Goal: Download file/media: Obtain a digital file from the website

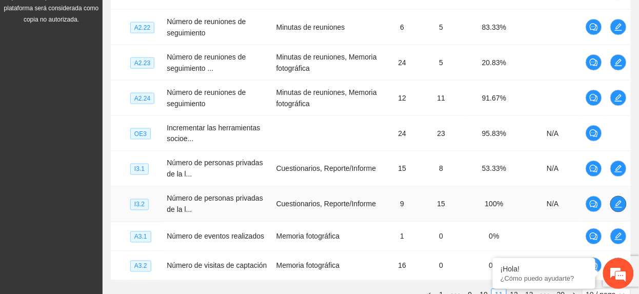
click at [613, 206] on span "edit" at bounding box center [617, 204] width 15 height 8
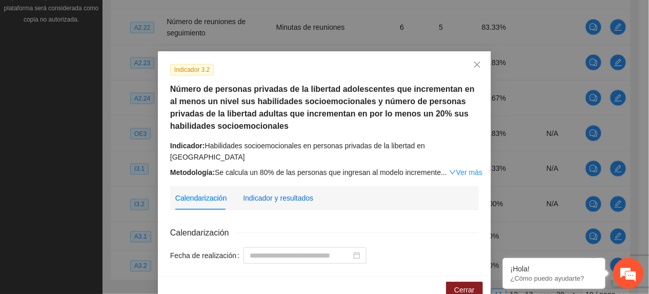
click at [264, 192] on div "Indicador y resultados" at bounding box center [278, 197] width 70 height 11
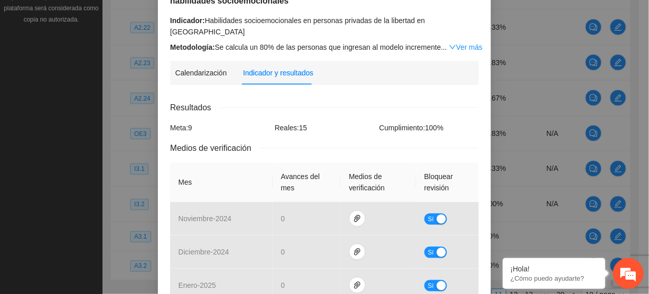
scroll to position [307, 0]
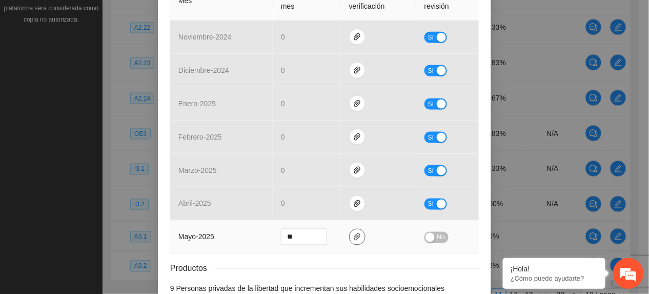
click at [351, 232] on button "button" at bounding box center [357, 237] width 16 height 16
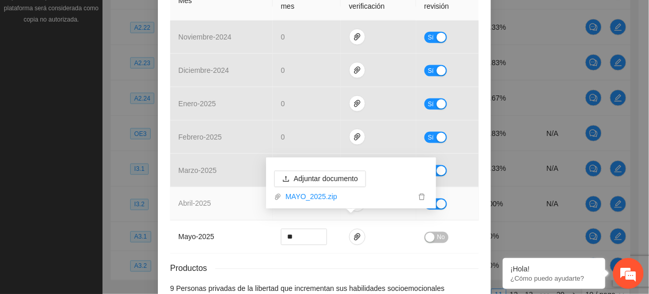
click at [198, 204] on td "abril - 2025" at bounding box center [221, 203] width 103 height 33
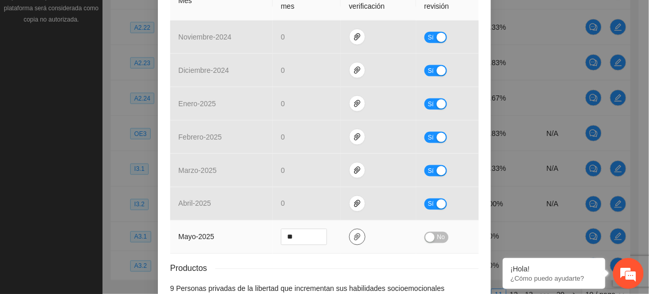
click at [356, 232] on button "button" at bounding box center [357, 237] width 16 height 16
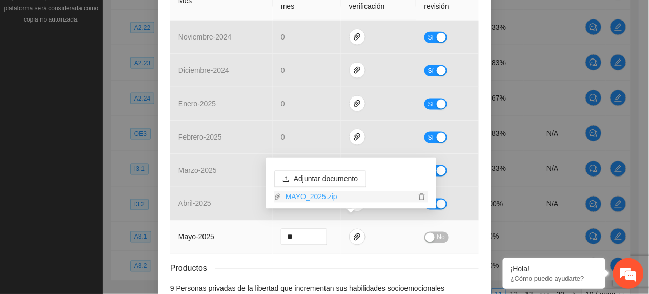
click at [315, 195] on link "MAYO_2025.zip" at bounding box center [348, 196] width 134 height 11
drag, startPoint x: 270, startPoint y: 236, endPoint x: 296, endPoint y: 228, distance: 27.7
click at [273, 234] on td "**" at bounding box center [307, 236] width 68 height 33
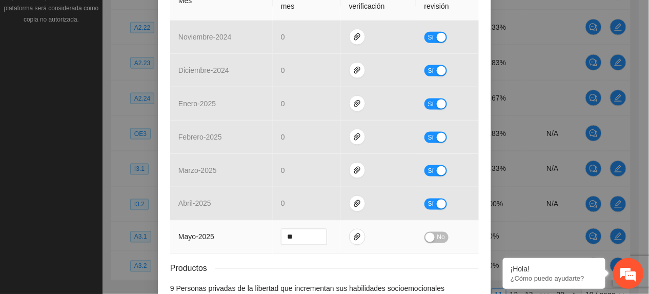
click at [438, 232] on span "No" at bounding box center [441, 237] width 8 height 11
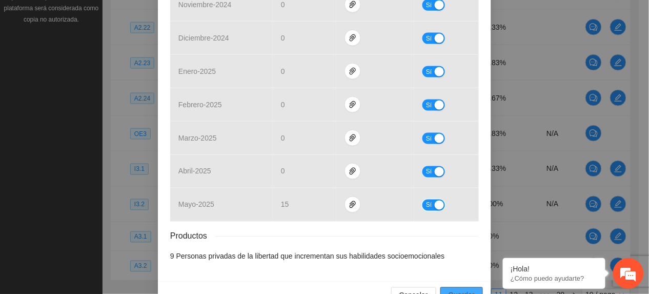
scroll to position [356, 0]
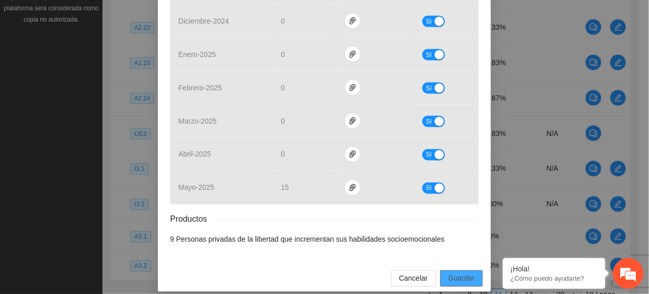
click at [458, 273] on span "Guardar" at bounding box center [462, 278] width 26 height 11
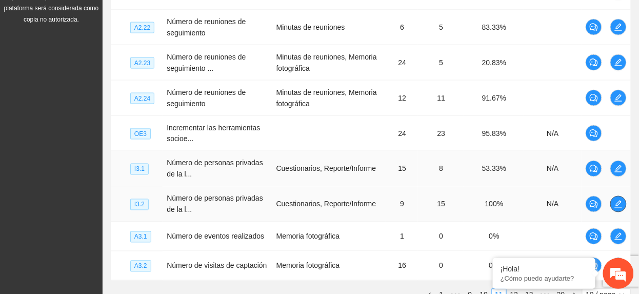
scroll to position [410, 0]
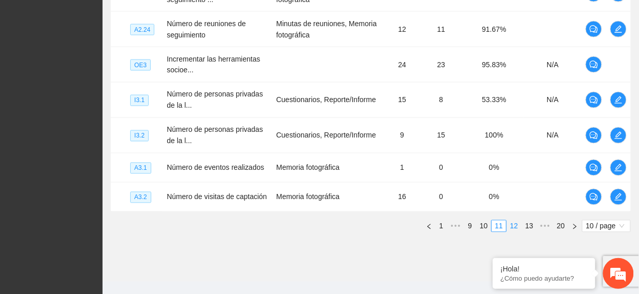
click at [517, 232] on link "12" at bounding box center [514, 225] width 14 height 11
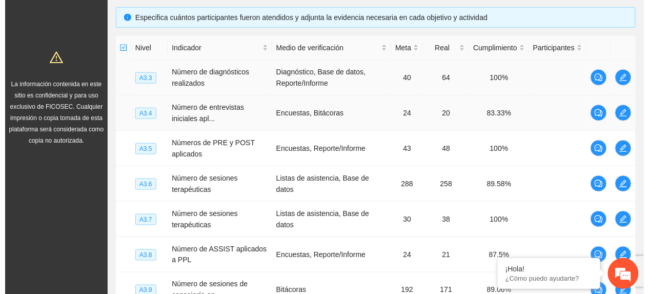
scroll to position [205, 0]
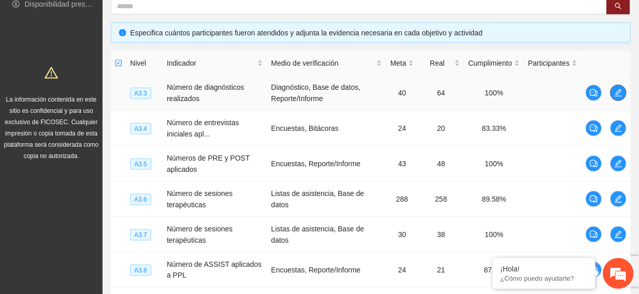
click at [619, 92] on icon "edit" at bounding box center [618, 93] width 8 height 8
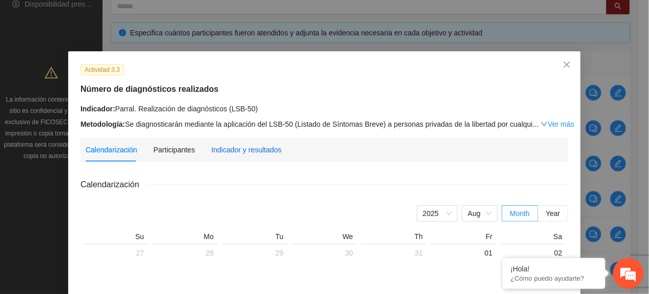
click at [230, 146] on div "Indicador y resultados" at bounding box center [246, 149] width 70 height 11
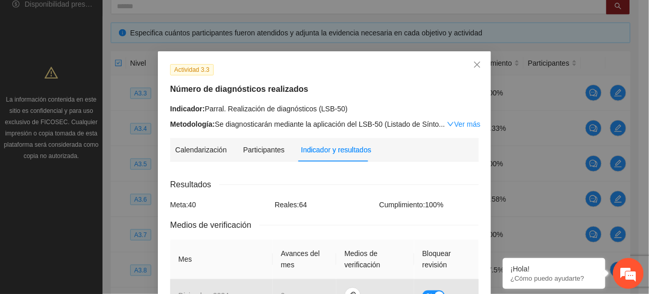
scroll to position [286, 0]
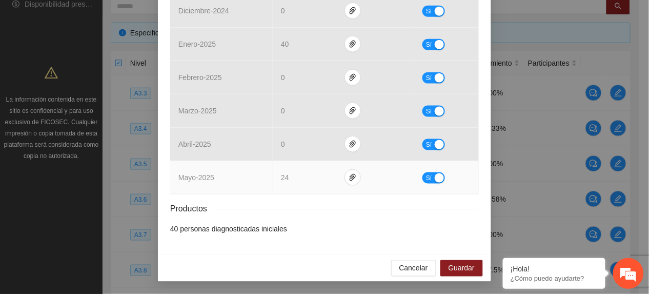
click at [435, 177] on div "button" at bounding box center [439, 177] width 9 height 9
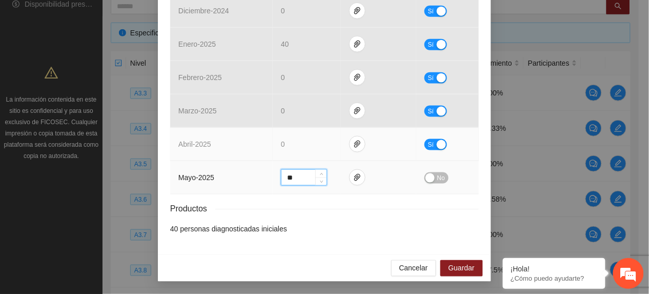
drag, startPoint x: 303, startPoint y: 179, endPoint x: 167, endPoint y: 128, distance: 146.1
click at [196, 140] on tbody "diciembre - 2024 0 Sí enero - 2025 40 Sí febrero - 2025 0 Sí marzo - 2025 0 Sí …" at bounding box center [324, 94] width 309 height 200
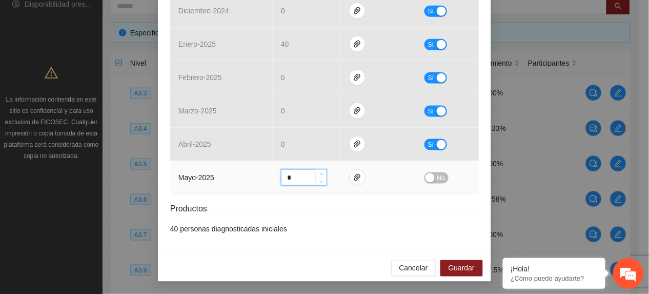
type input "*"
click at [427, 178] on div "button" at bounding box center [429, 177] width 9 height 9
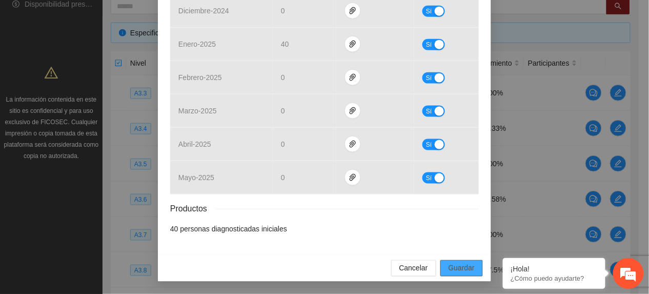
click at [462, 267] on span "Guardar" at bounding box center [462, 267] width 26 height 11
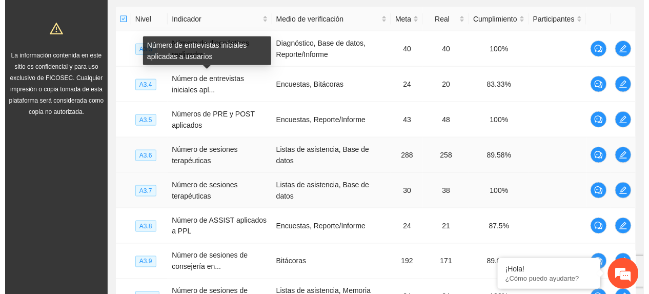
scroll to position [273, 0]
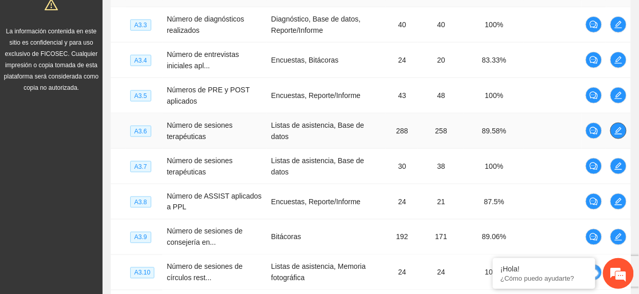
click at [619, 134] on icon "edit" at bounding box center [618, 131] width 8 height 8
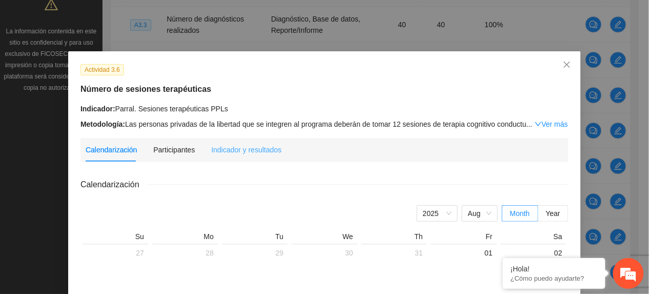
click at [250, 142] on div "Indicador y resultados" at bounding box center [246, 150] width 70 height 24
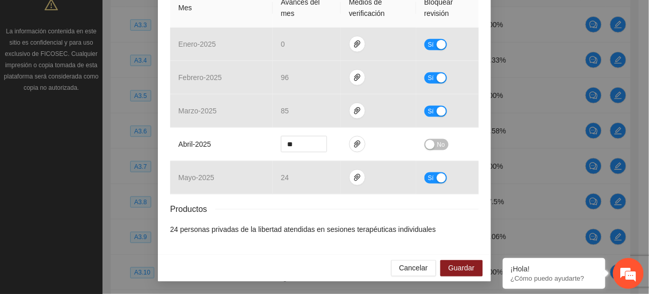
scroll to position [253, 0]
click at [355, 148] on button "button" at bounding box center [357, 144] width 16 height 16
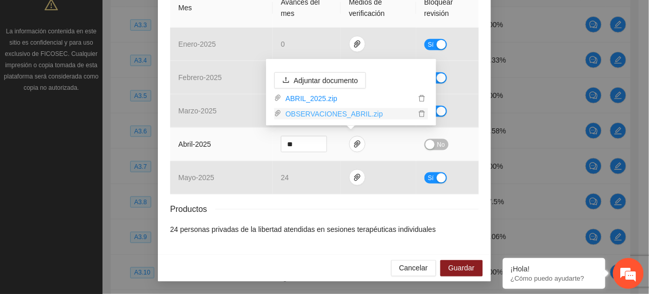
click at [335, 113] on link "OBSERVACIONES_ABRIL.zip" at bounding box center [348, 113] width 134 height 11
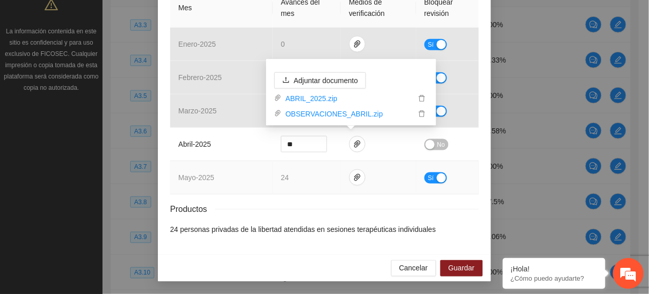
click at [238, 175] on td "mayo - 2025" at bounding box center [221, 177] width 103 height 33
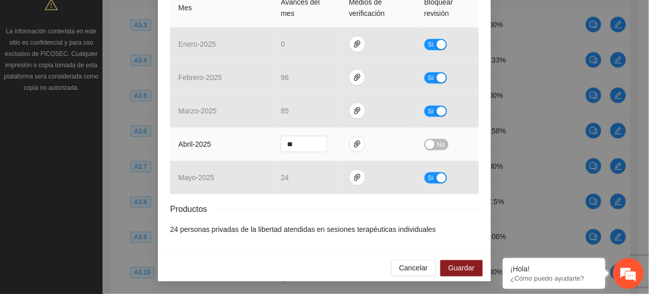
click at [431, 146] on button "No" at bounding box center [436, 144] width 24 height 11
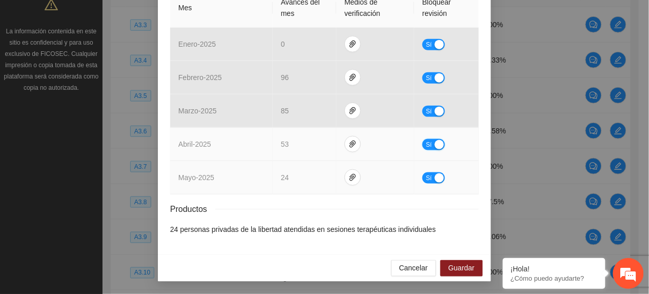
scroll to position [252, 0]
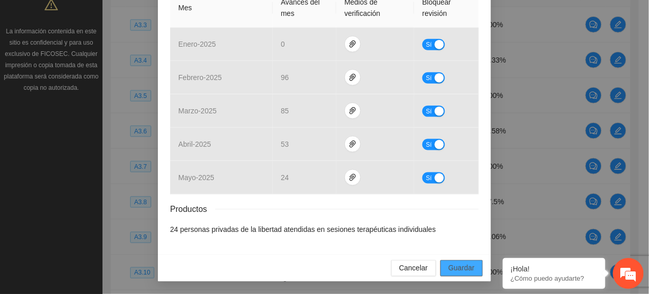
drag, startPoint x: 462, startPoint y: 263, endPoint x: 472, endPoint y: 270, distance: 11.8
click at [462, 263] on span "Guardar" at bounding box center [462, 267] width 26 height 11
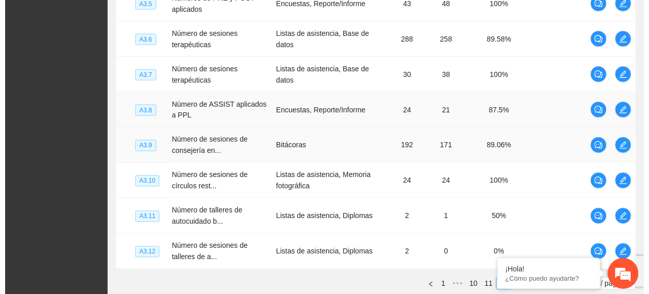
scroll to position [341, 0]
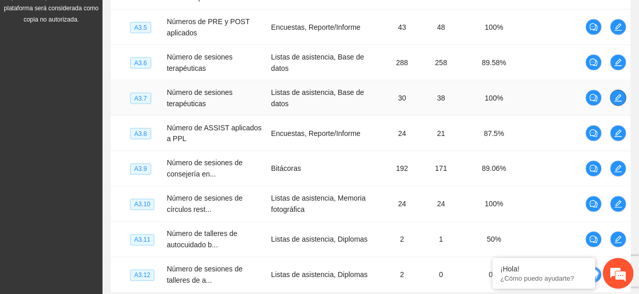
click at [619, 91] on button "button" at bounding box center [618, 98] width 16 height 16
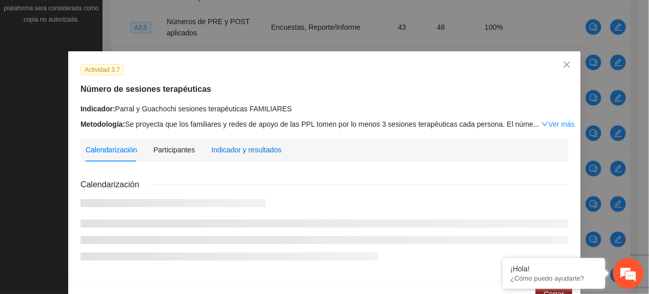
click at [231, 152] on div "Indicador y resultados" at bounding box center [246, 149] width 70 height 11
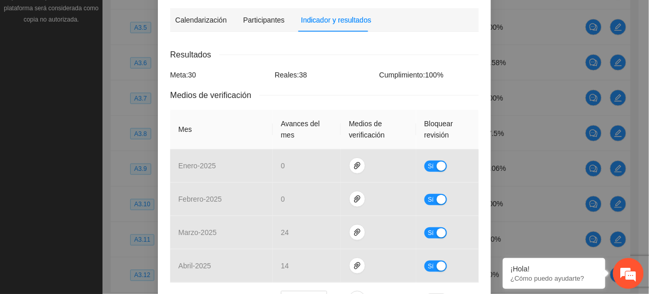
scroll to position [253, 0]
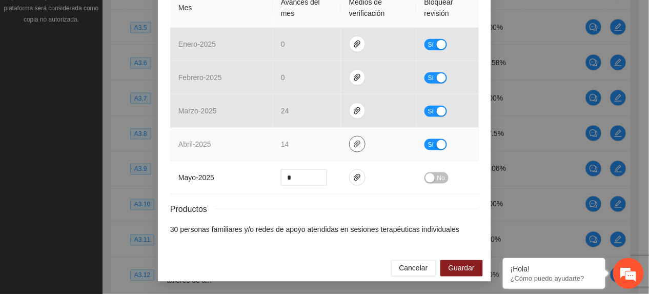
click at [354, 144] on icon "paper-clip" at bounding box center [357, 144] width 8 height 8
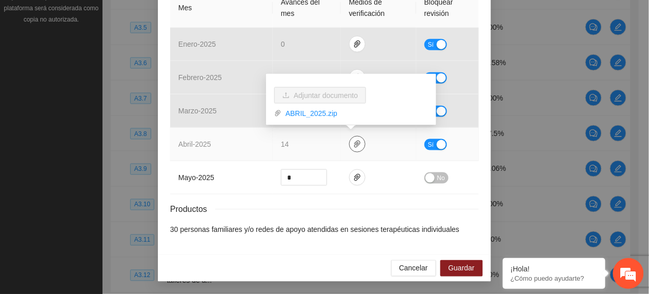
click at [354, 140] on icon "paper-clip" at bounding box center [357, 143] width 6 height 7
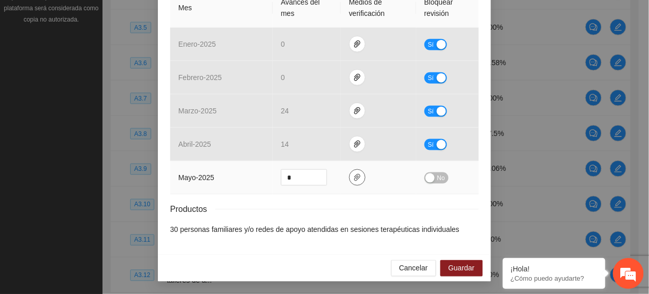
click at [357, 177] on span "paper-clip" at bounding box center [357, 177] width 15 height 8
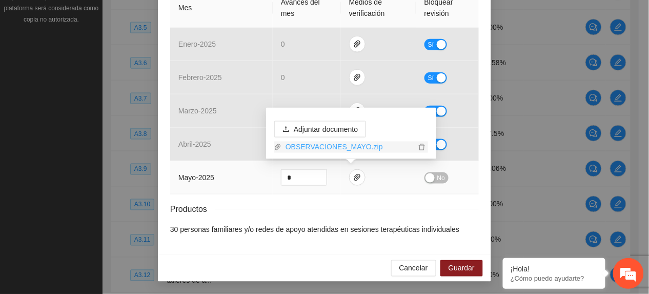
click at [351, 146] on link "OBSERVACIONES_MAYO.zip" at bounding box center [348, 146] width 134 height 11
drag, startPoint x: 427, startPoint y: 176, endPoint x: 430, endPoint y: 182, distance: 6.7
click at [427, 176] on div "button" at bounding box center [429, 177] width 9 height 9
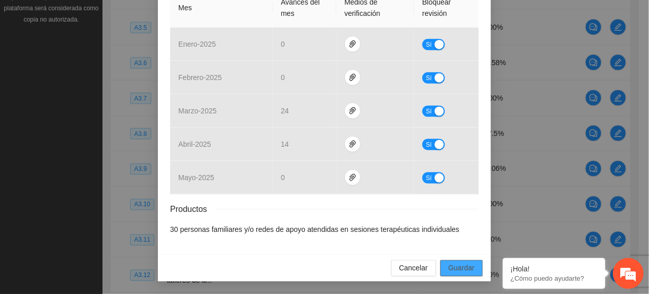
click at [454, 265] on span "Guardar" at bounding box center [462, 267] width 26 height 11
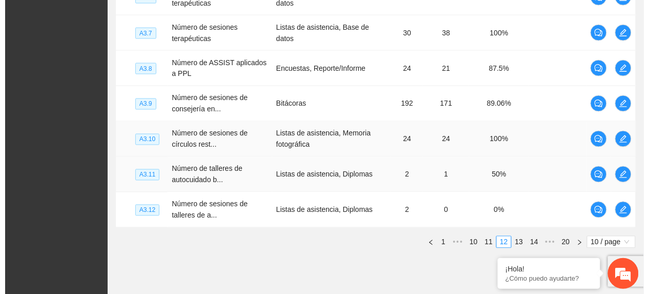
scroll to position [410, 0]
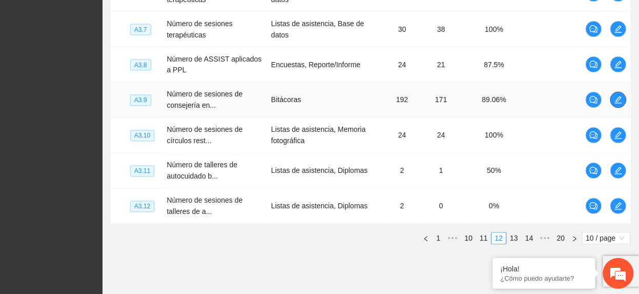
click at [624, 96] on button "button" at bounding box center [618, 100] width 16 height 16
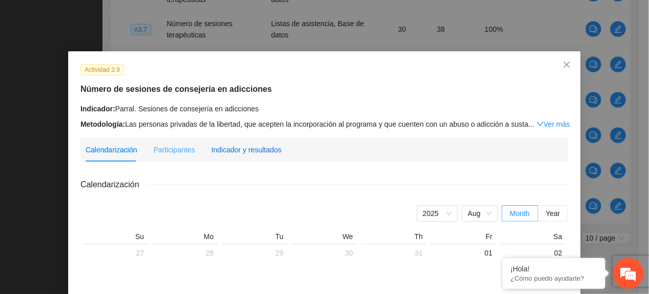
drag, startPoint x: 248, startPoint y: 144, endPoint x: 254, endPoint y: 138, distance: 8.3
click at [248, 144] on div "Indicador y resultados" at bounding box center [246, 149] width 70 height 11
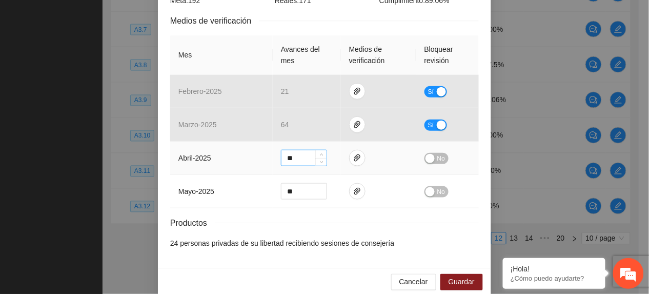
scroll to position [219, 0]
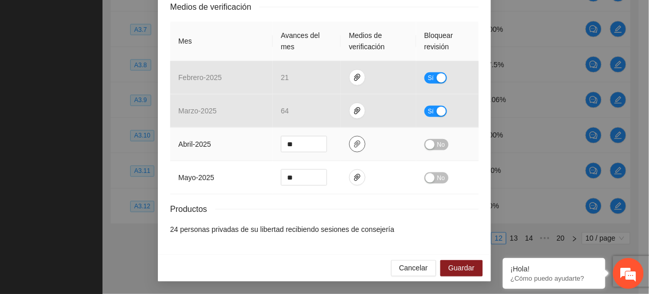
click at [355, 140] on icon "paper-clip" at bounding box center [357, 144] width 8 height 8
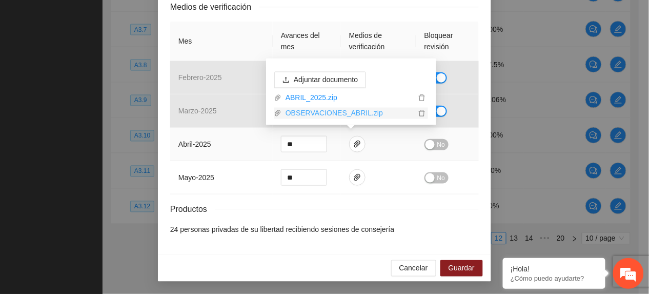
click at [318, 110] on link "OBSERVACIONES_ABRIL.zip" at bounding box center [348, 113] width 134 height 11
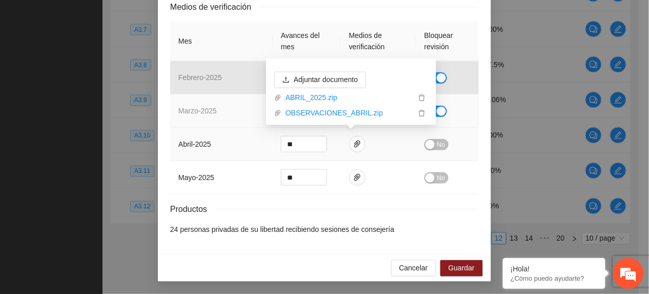
drag, startPoint x: 235, startPoint y: 138, endPoint x: 284, endPoint y: 120, distance: 52.6
click at [240, 134] on td "abril - 2025" at bounding box center [221, 144] width 103 height 33
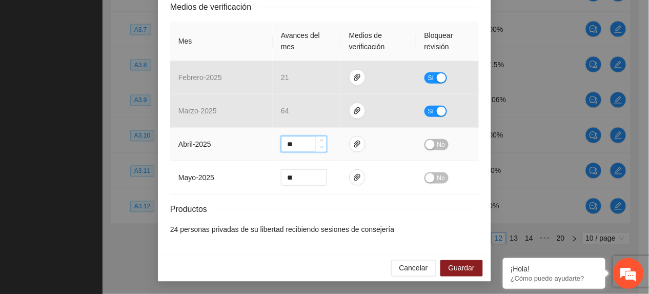
click at [317, 142] on span "Decrease Value" at bounding box center [320, 146] width 11 height 9
click at [317, 140] on div at bounding box center [320, 143] width 11 height 15
click at [320, 140] on icon "up" at bounding box center [322, 142] width 4 height 4
click at [318, 138] on span "up" at bounding box center [321, 141] width 6 height 6
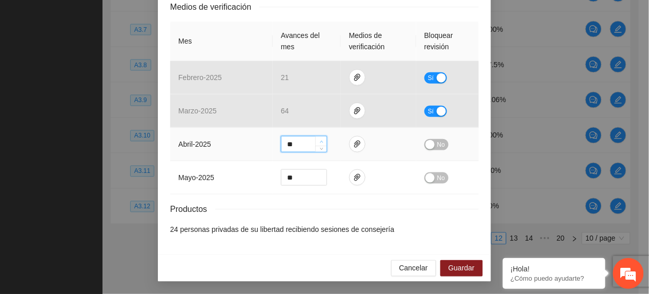
type input "**"
click at [318, 138] on span "up" at bounding box center [321, 141] width 6 height 6
click at [437, 144] on span "No" at bounding box center [441, 144] width 8 height 11
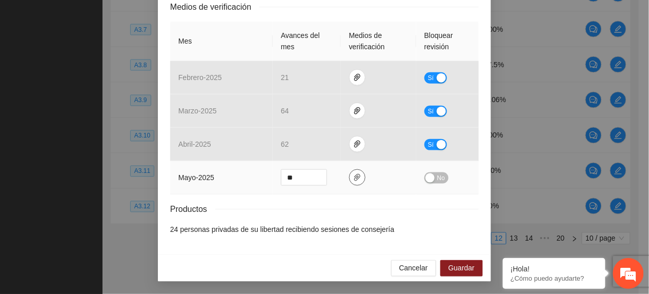
click at [358, 177] on span "paper-clip" at bounding box center [357, 177] width 15 height 8
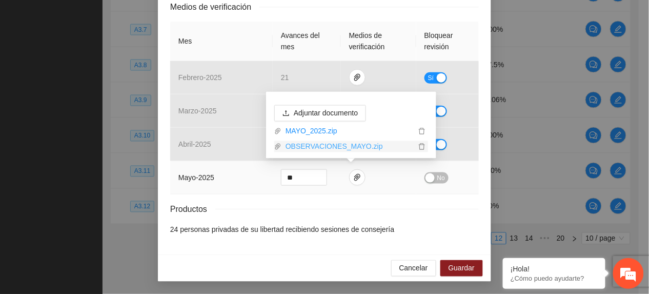
click at [319, 142] on link "OBSERVACIONES_MAYO.zip" at bounding box center [348, 146] width 134 height 11
click at [211, 211] on div "Productos" at bounding box center [324, 208] width 309 height 13
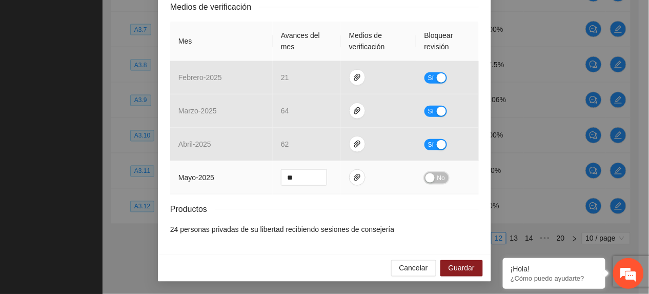
drag, startPoint x: 432, startPoint y: 173, endPoint x: 445, endPoint y: 220, distance: 49.0
click at [437, 175] on span "No" at bounding box center [441, 177] width 8 height 11
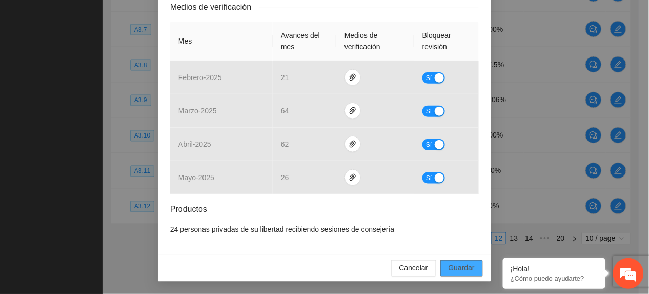
drag, startPoint x: 450, startPoint y: 265, endPoint x: 515, endPoint y: 232, distance: 72.4
click at [450, 266] on span "Guardar" at bounding box center [462, 267] width 26 height 11
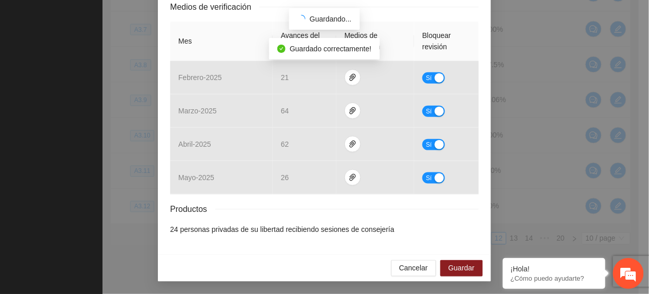
scroll to position [167, 0]
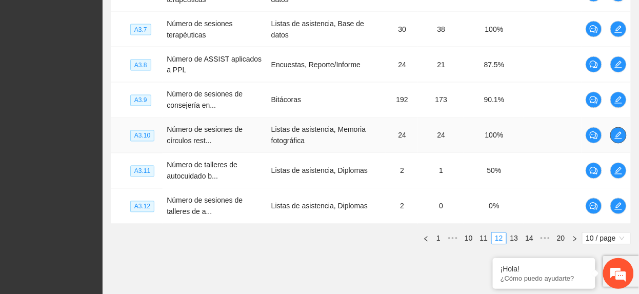
click at [622, 138] on span "edit" at bounding box center [617, 135] width 15 height 8
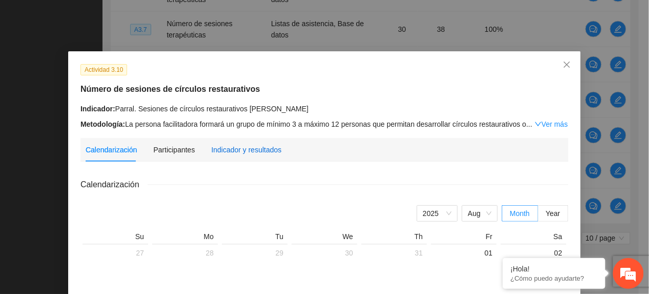
click at [236, 144] on div "Indicador y resultados" at bounding box center [246, 149] width 70 height 11
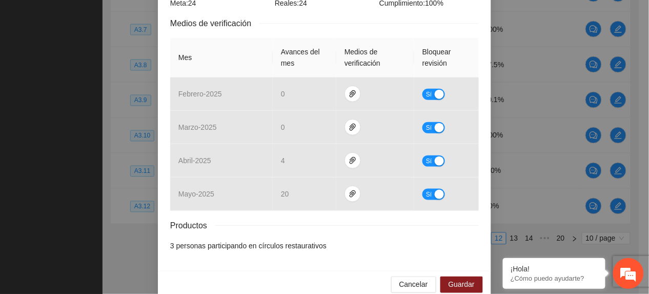
scroll to position [218, 0]
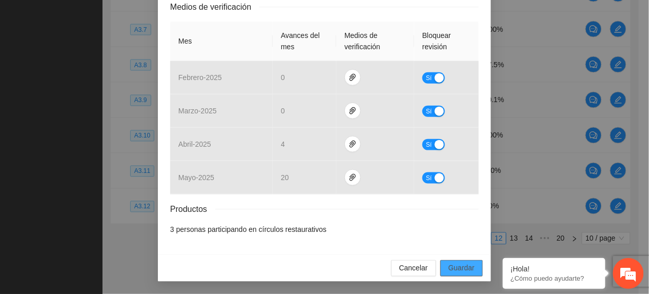
click at [449, 270] on span "Guardar" at bounding box center [462, 267] width 26 height 11
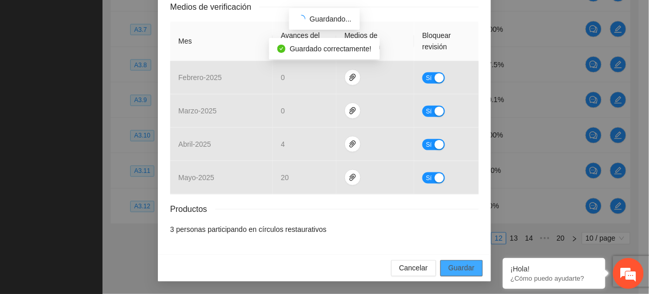
scroll to position [167, 0]
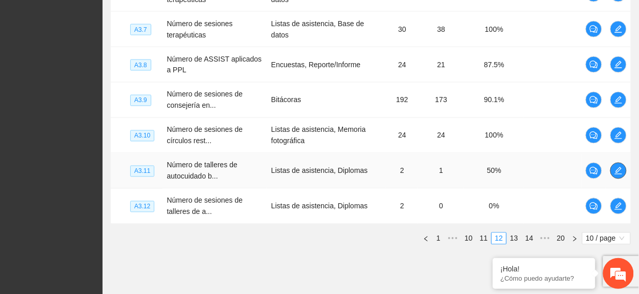
click at [623, 173] on span "edit" at bounding box center [617, 171] width 15 height 8
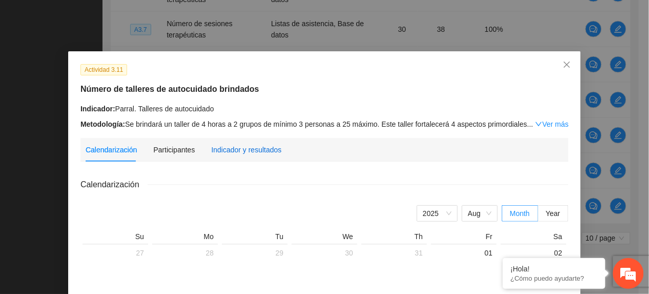
click at [235, 154] on div "Indicador y resultados" at bounding box center [246, 149] width 70 height 11
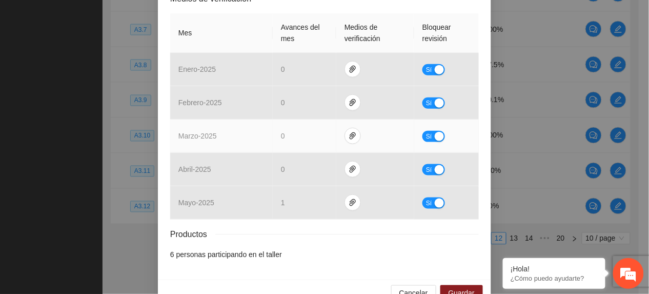
scroll to position [252, 0]
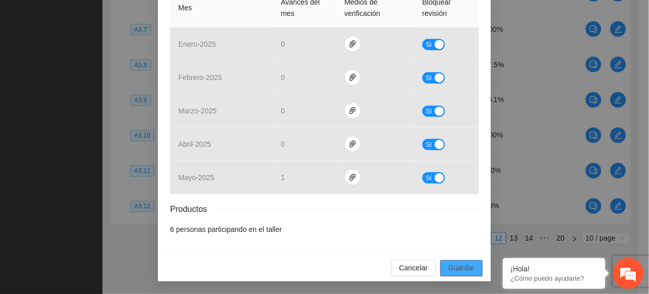
click at [445, 260] on button "Guardar" at bounding box center [461, 268] width 43 height 16
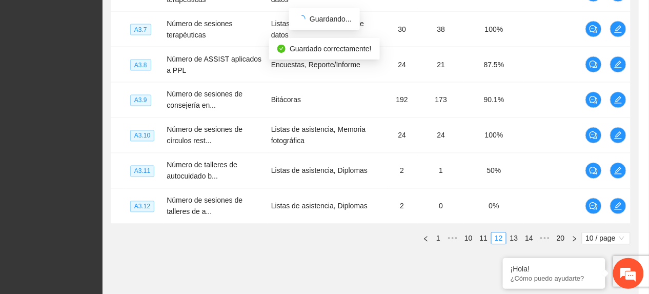
scroll to position [201, 0]
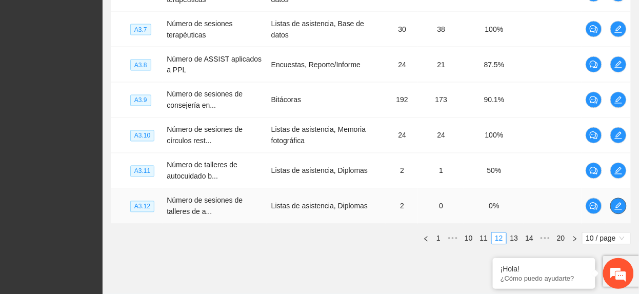
click at [614, 205] on icon "edit" at bounding box center [618, 206] width 8 height 8
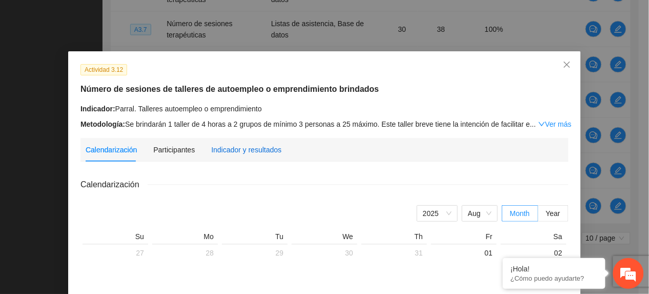
click at [240, 149] on div "Indicador y resultados" at bounding box center [246, 149] width 70 height 11
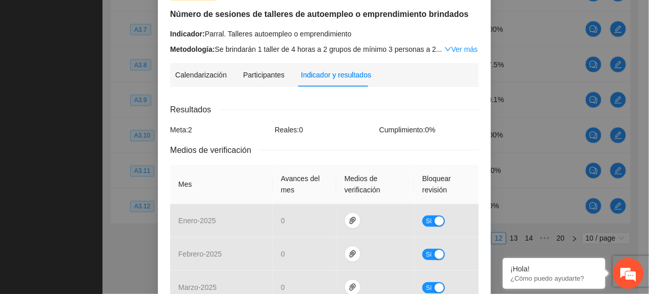
scroll to position [252, 0]
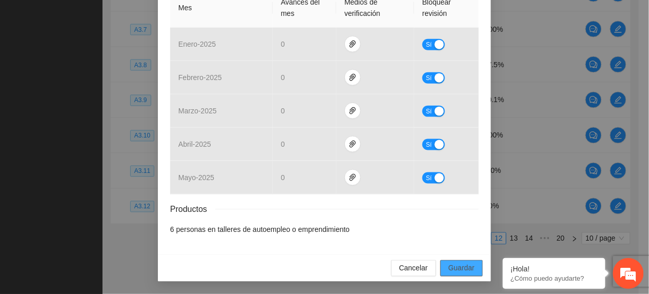
drag, startPoint x: 443, startPoint y: 267, endPoint x: 452, endPoint y: 271, distance: 9.2
click at [449, 267] on span "Guardar" at bounding box center [462, 267] width 26 height 11
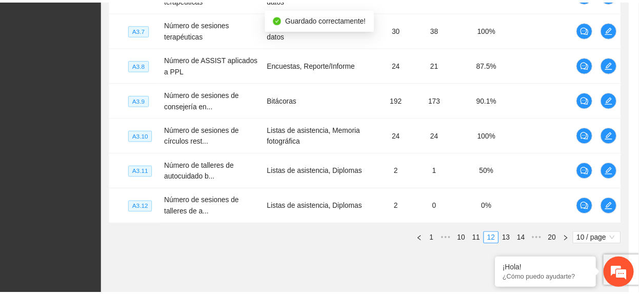
scroll to position [201, 0]
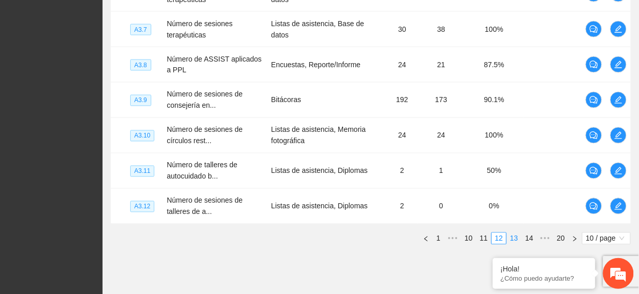
click at [514, 242] on link "13" at bounding box center [514, 238] width 14 height 11
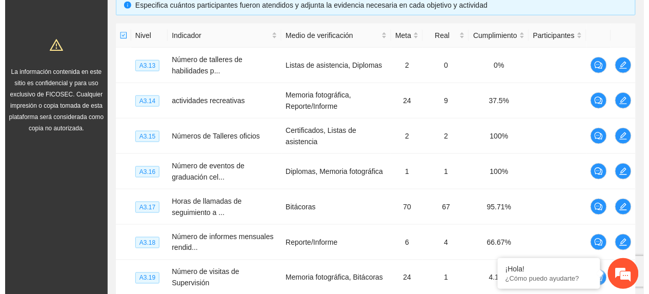
scroll to position [205, 0]
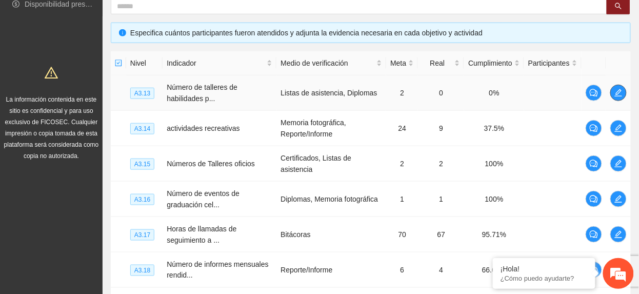
click at [622, 97] on button "button" at bounding box center [618, 93] width 16 height 16
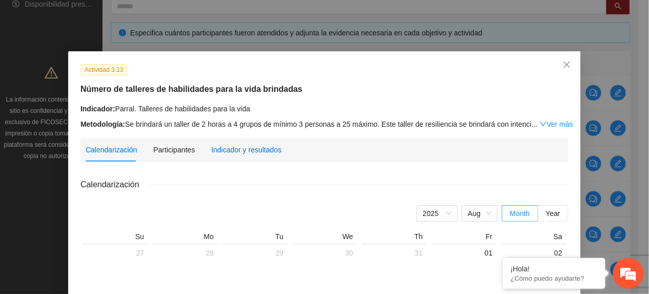
click at [254, 154] on div "Indicador y resultados" at bounding box center [246, 149] width 70 height 11
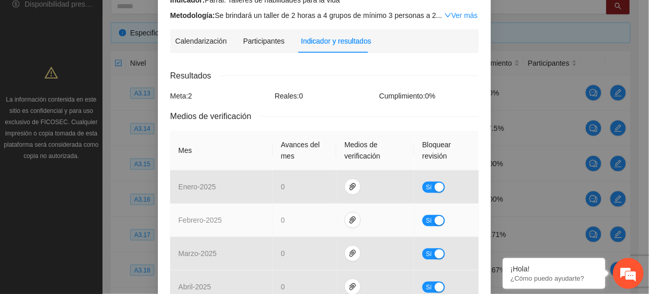
scroll to position [252, 0]
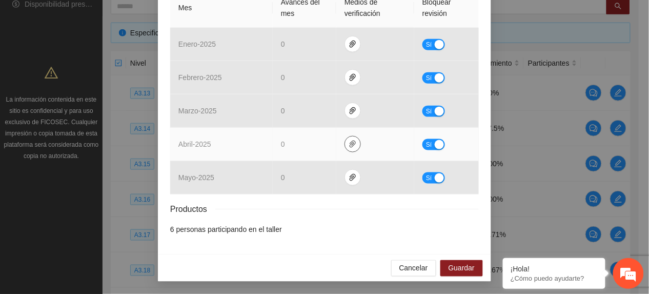
click at [350, 140] on icon "paper-clip" at bounding box center [353, 144] width 8 height 8
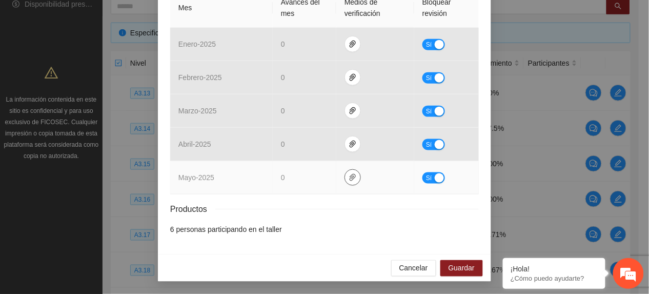
click at [349, 175] on icon "paper-clip" at bounding box center [353, 177] width 8 height 8
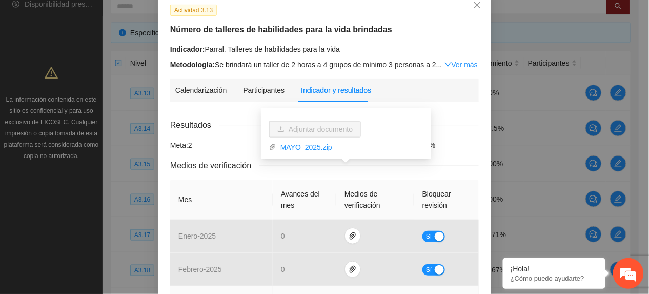
scroll to position [0, 0]
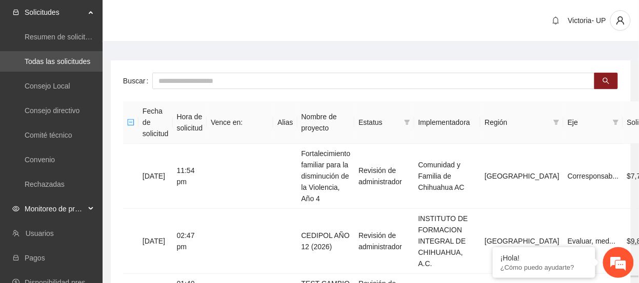
drag, startPoint x: 58, startPoint y: 202, endPoint x: 64, endPoint y: 218, distance: 17.2
click at [57, 205] on span "Monitoreo de proyectos" at bounding box center [55, 209] width 60 height 21
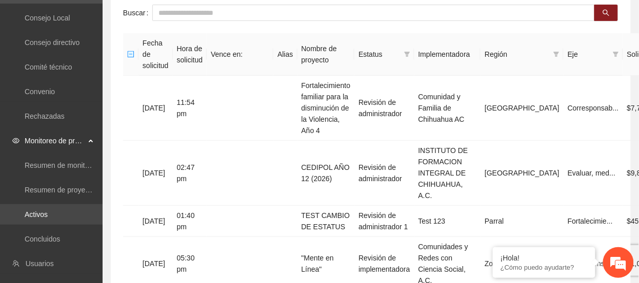
click at [48, 216] on link "Activos" at bounding box center [36, 215] width 23 height 8
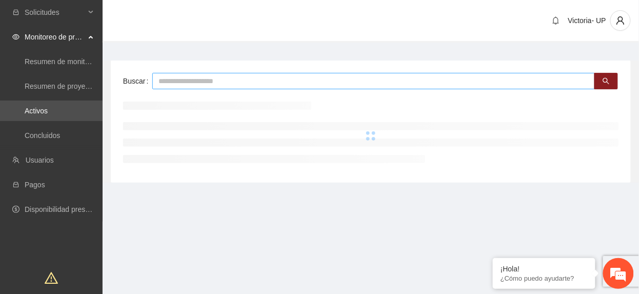
click at [230, 77] on input "text" at bounding box center [373, 81] width 442 height 16
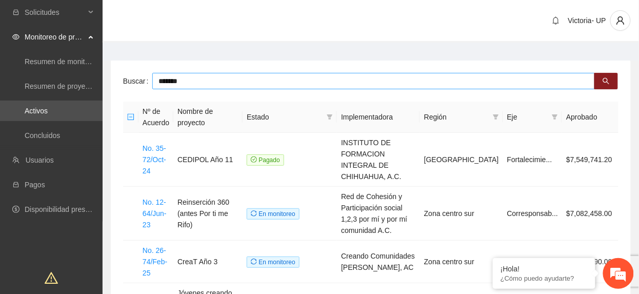
type input "*******"
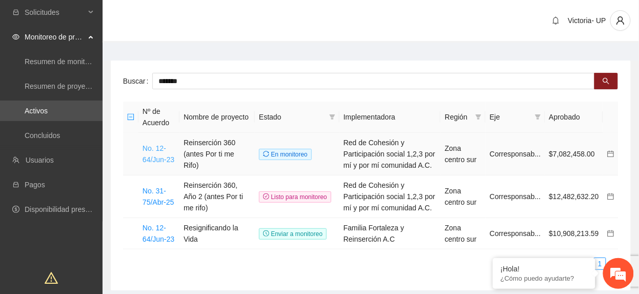
click at [162, 157] on link "No. 12-64/Jun-23" at bounding box center [158, 153] width 32 height 19
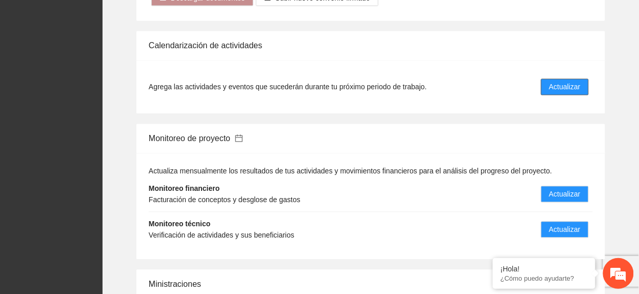
scroll to position [1503, 0]
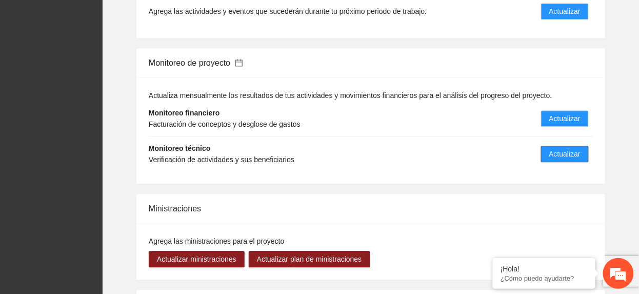
click at [567, 149] on span "Actualizar" at bounding box center [564, 153] width 31 height 11
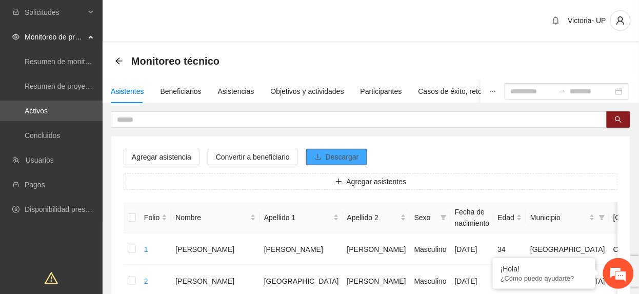
click at [351, 151] on button "Descargar" at bounding box center [336, 157] width 61 height 16
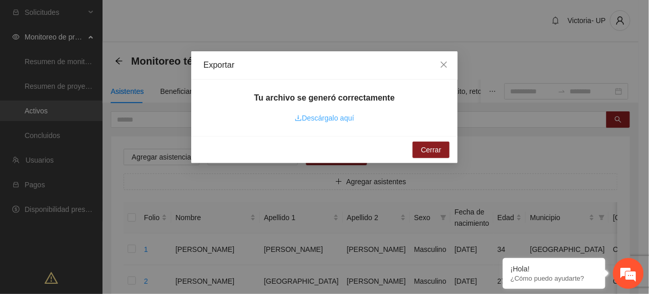
click at [303, 119] on link "Descárgalo aquí" at bounding box center [324, 118] width 59 height 8
click at [442, 60] on icon "close" at bounding box center [444, 64] width 8 height 8
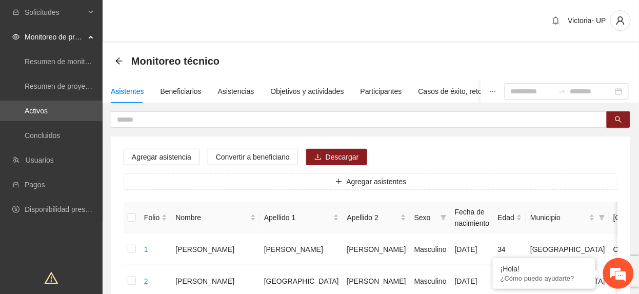
drag, startPoint x: 341, startPoint y: 164, endPoint x: 339, endPoint y: 170, distance: 6.3
click at [351, 152] on span "Descargar" at bounding box center [341, 156] width 33 height 11
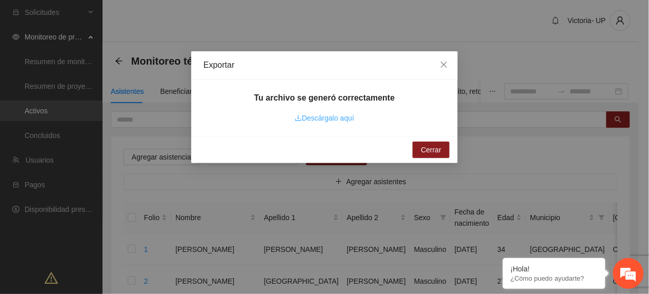
click at [315, 119] on link "Descárgalo aquí" at bounding box center [324, 118] width 59 height 8
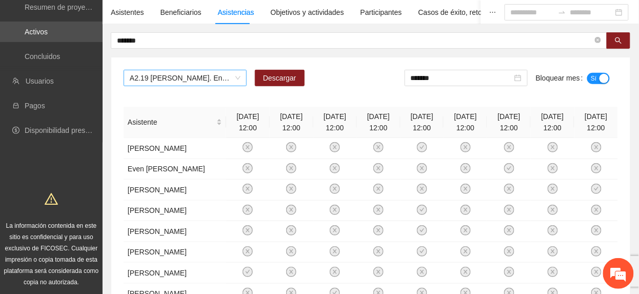
click at [214, 83] on span "A2.19 [PERSON_NAME]. Encuesta de satisfacción" at bounding box center [185, 77] width 111 height 15
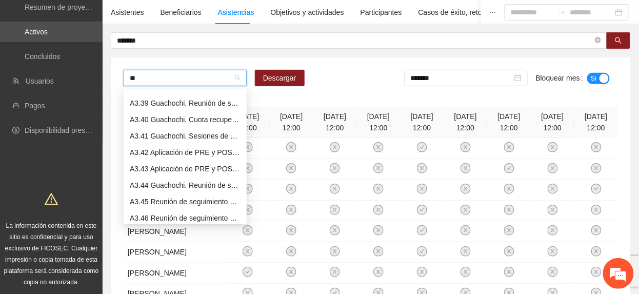
scroll to position [492, 0]
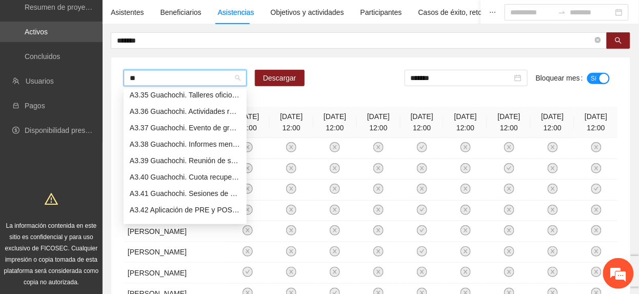
type input "***"
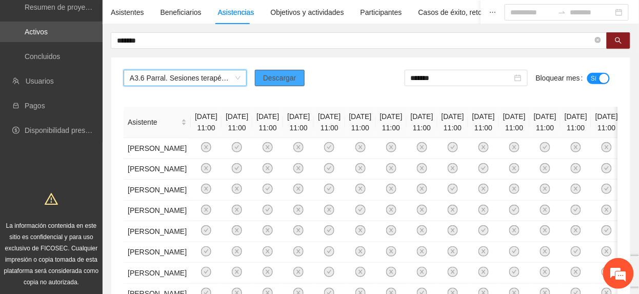
click at [278, 71] on button "Descargar" at bounding box center [280, 78] width 50 height 16
click at [278, 78] on span "Descargar" at bounding box center [279, 77] width 33 height 11
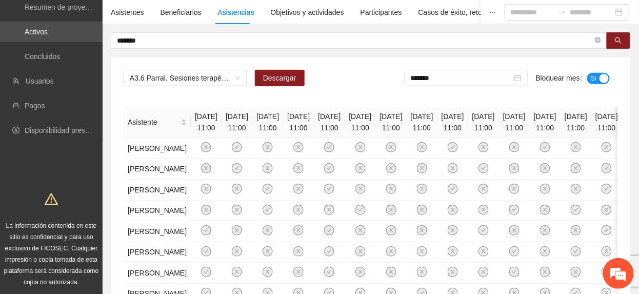
drag, startPoint x: 474, startPoint y: 80, endPoint x: 477, endPoint y: 100, distance: 20.2
click at [474, 82] on input "*******" at bounding box center [461, 77] width 101 height 11
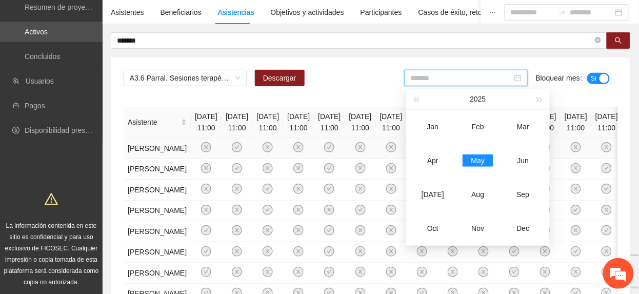
drag, startPoint x: 437, startPoint y: 151, endPoint x: 443, endPoint y: 152, distance: 5.8
click at [438, 152] on td "Apr" at bounding box center [432, 161] width 45 height 34
type input "*******"
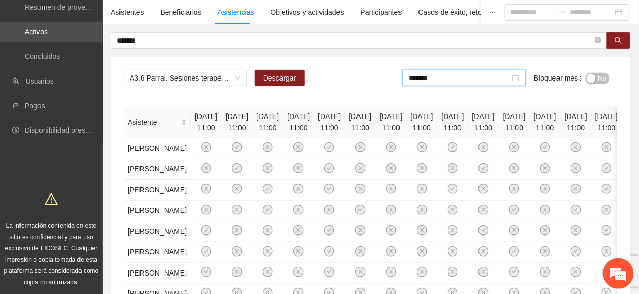
click at [603, 78] on span "No" at bounding box center [602, 78] width 8 height 11
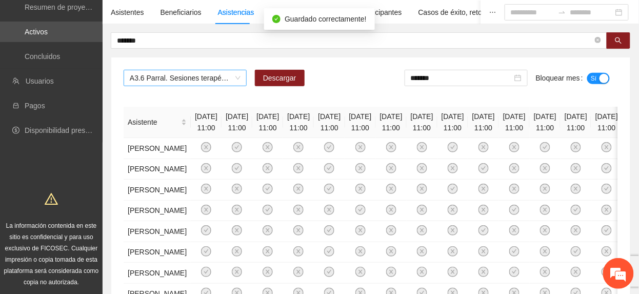
click at [212, 80] on span "A3.6 Parral. Sesiones terapéuticas PPLs" at bounding box center [185, 77] width 111 height 15
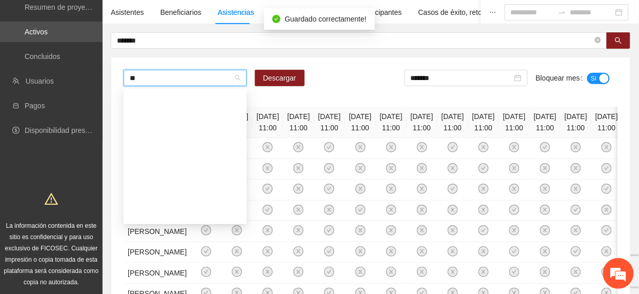
scroll to position [82, 0]
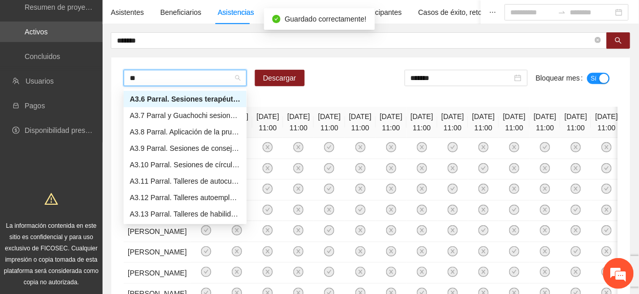
type input "***"
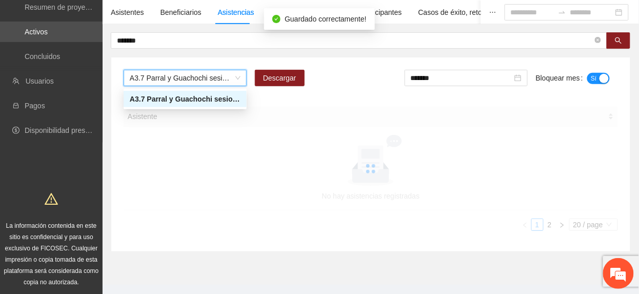
scroll to position [0, 0]
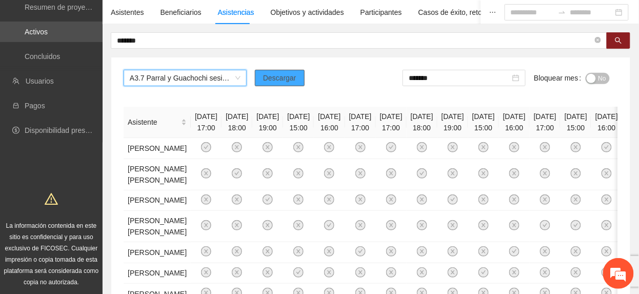
click at [279, 75] on span "Descargar" at bounding box center [279, 77] width 33 height 11
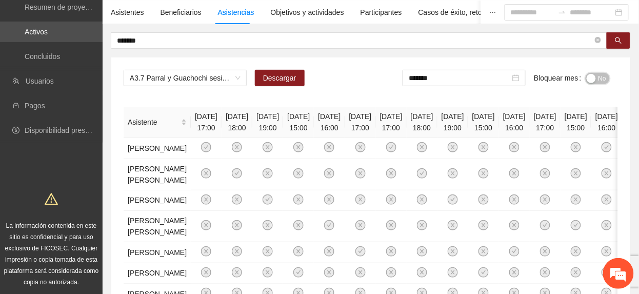
drag, startPoint x: 596, startPoint y: 79, endPoint x: 587, endPoint y: 72, distance: 11.3
click at [596, 78] on button "No" at bounding box center [597, 78] width 24 height 11
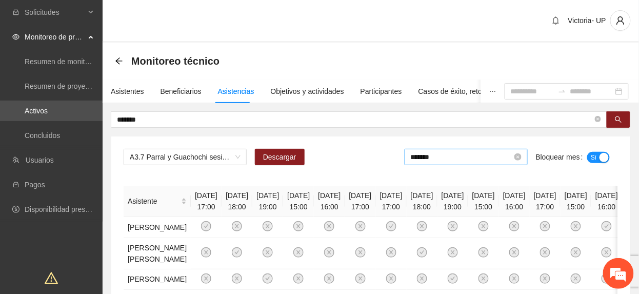
drag, startPoint x: 452, startPoint y: 156, endPoint x: 449, endPoint y: 162, distance: 6.7
click at [452, 156] on input "*******" at bounding box center [461, 156] width 101 height 11
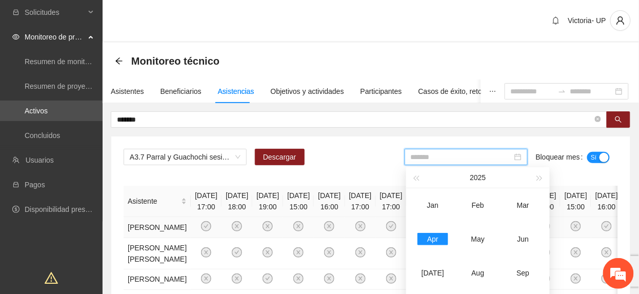
click at [482, 235] on div "May" at bounding box center [477, 239] width 31 height 12
type input "*******"
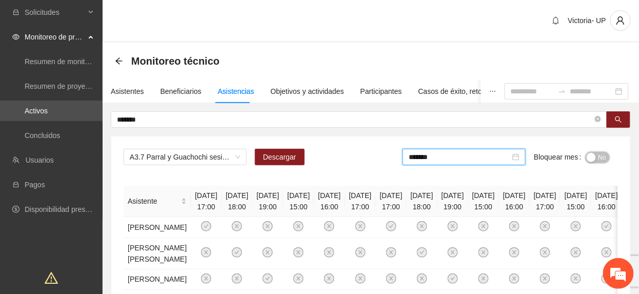
drag, startPoint x: 602, startPoint y: 156, endPoint x: 467, endPoint y: 77, distance: 155.8
click at [603, 156] on span "No" at bounding box center [602, 157] width 8 height 11
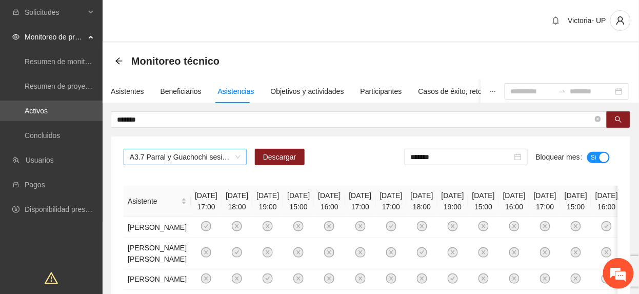
drag, startPoint x: 162, startPoint y: 167, endPoint x: 166, endPoint y: 162, distance: 5.4
click at [162, 167] on div "A3.7 Parral y Guachochi sesiones terapéuticas FAMILIARES Descargar ******* Bloq…" at bounding box center [371, 161] width 494 height 25
click at [222, 158] on span "A3.7 Parral y Guachochi sesiones terapéuticas FAMILIARES" at bounding box center [185, 156] width 111 height 15
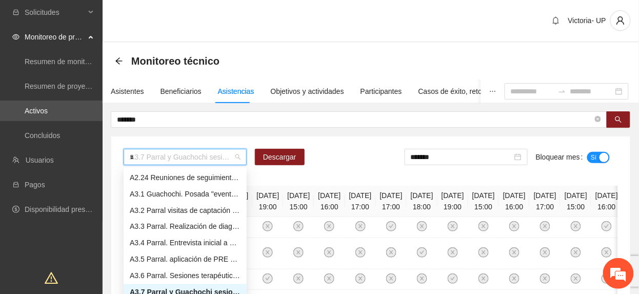
scroll to position [398, 0]
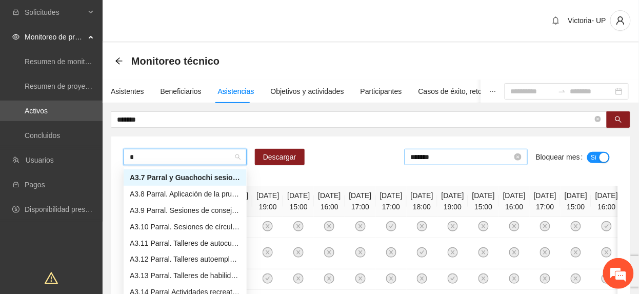
type input "*"
click at [419, 156] on input "*******" at bounding box center [461, 156] width 101 height 11
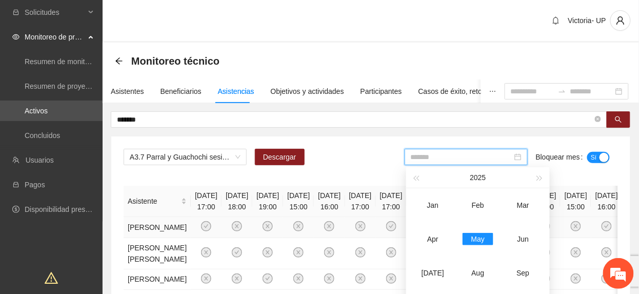
click at [429, 235] on div "Apr" at bounding box center [432, 239] width 31 height 12
type input "*******"
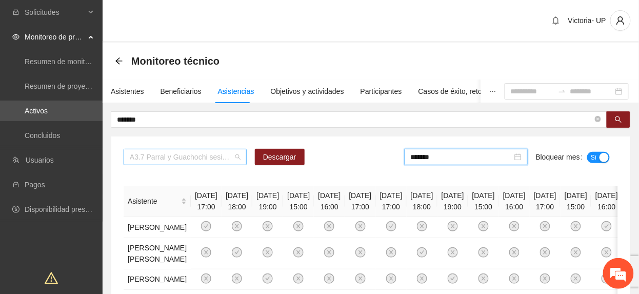
drag, startPoint x: 177, startPoint y: 162, endPoint x: 171, endPoint y: 158, distance: 7.0
click at [173, 158] on span "A3.7 Parral y Guachochi sesiones terapéuticas FAMILIARES" at bounding box center [185, 156] width 111 height 15
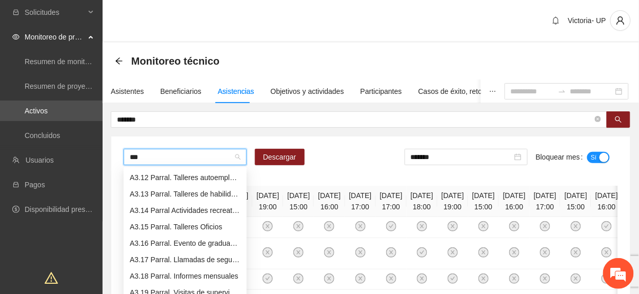
scroll to position [37, 0]
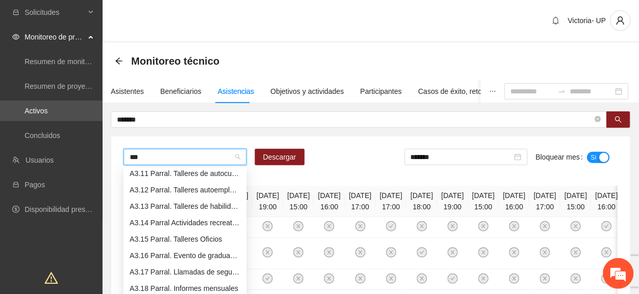
type input "****"
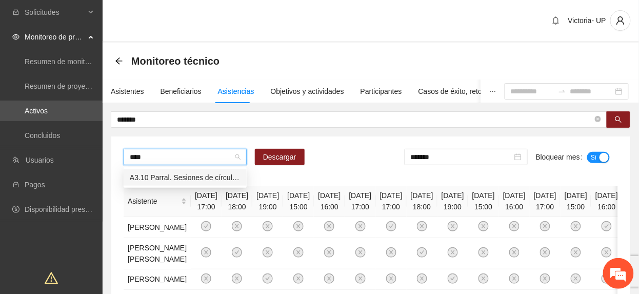
scroll to position [0, 0]
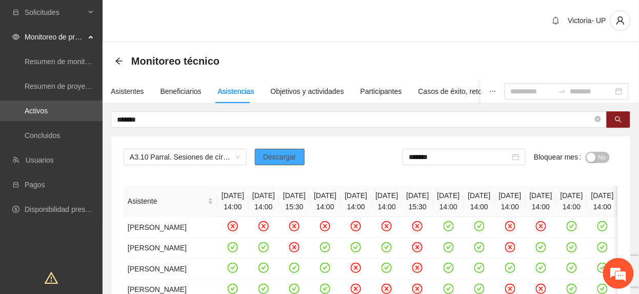
click at [268, 155] on span "Descargar" at bounding box center [279, 156] width 33 height 11
